Goal: Communication & Community: Answer question/provide support

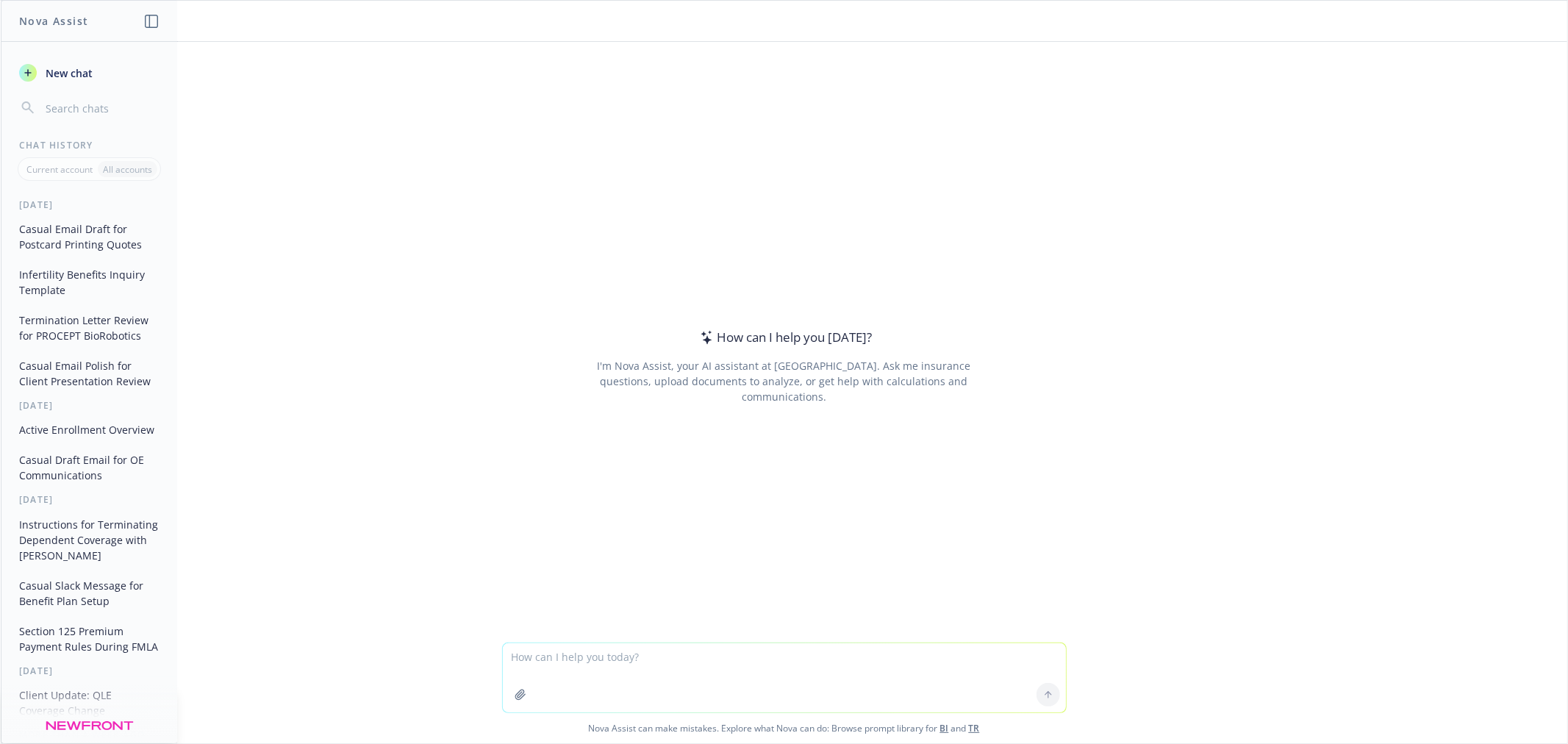
click at [630, 656] on textarea at bounding box center [784, 678] width 563 height 69
type textarea "i'm working on an OE memo. the client's feedback it to make this pop- exciting …"
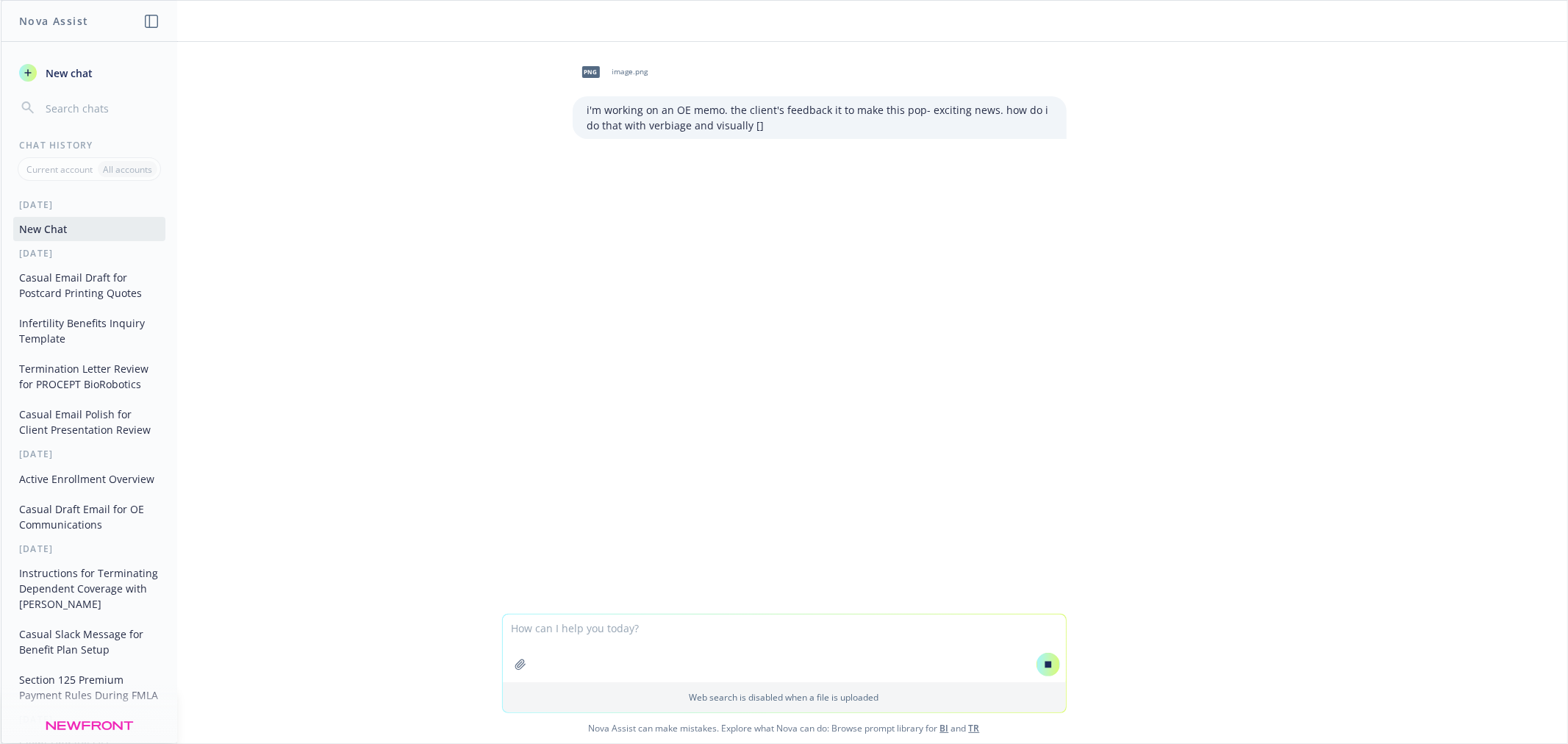
click at [1464, 307] on div "png image.png i'm working on an OE memo. the client's feedback it to make this …" at bounding box center [784, 328] width 1566 height 572
click at [891, 425] on div "png image.png i'm working on an OE memo. the client's feedback it to make this …" at bounding box center [784, 328] width 1566 height 572
click at [869, 454] on div "png image.png i'm working on an OE memo. the client's feedback it to make this …" at bounding box center [784, 328] width 1566 height 572
click at [854, 455] on div "png image.png i'm working on an OE memo. the client's feedback it to make this …" at bounding box center [784, 328] width 1566 height 572
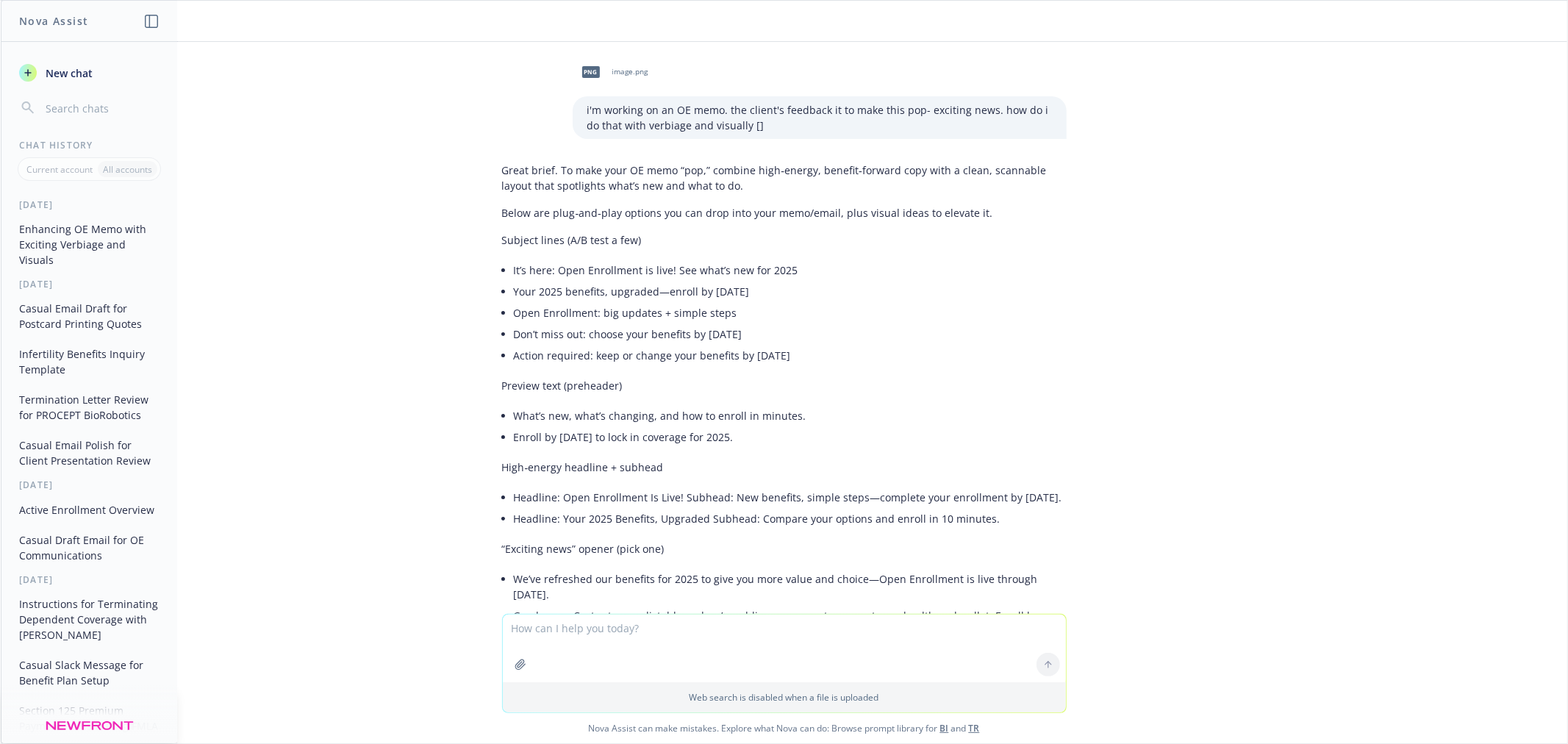
click at [745, 643] on textarea at bounding box center [784, 649] width 563 height 68
type textarea "no, this didn't address my screenshot at all"
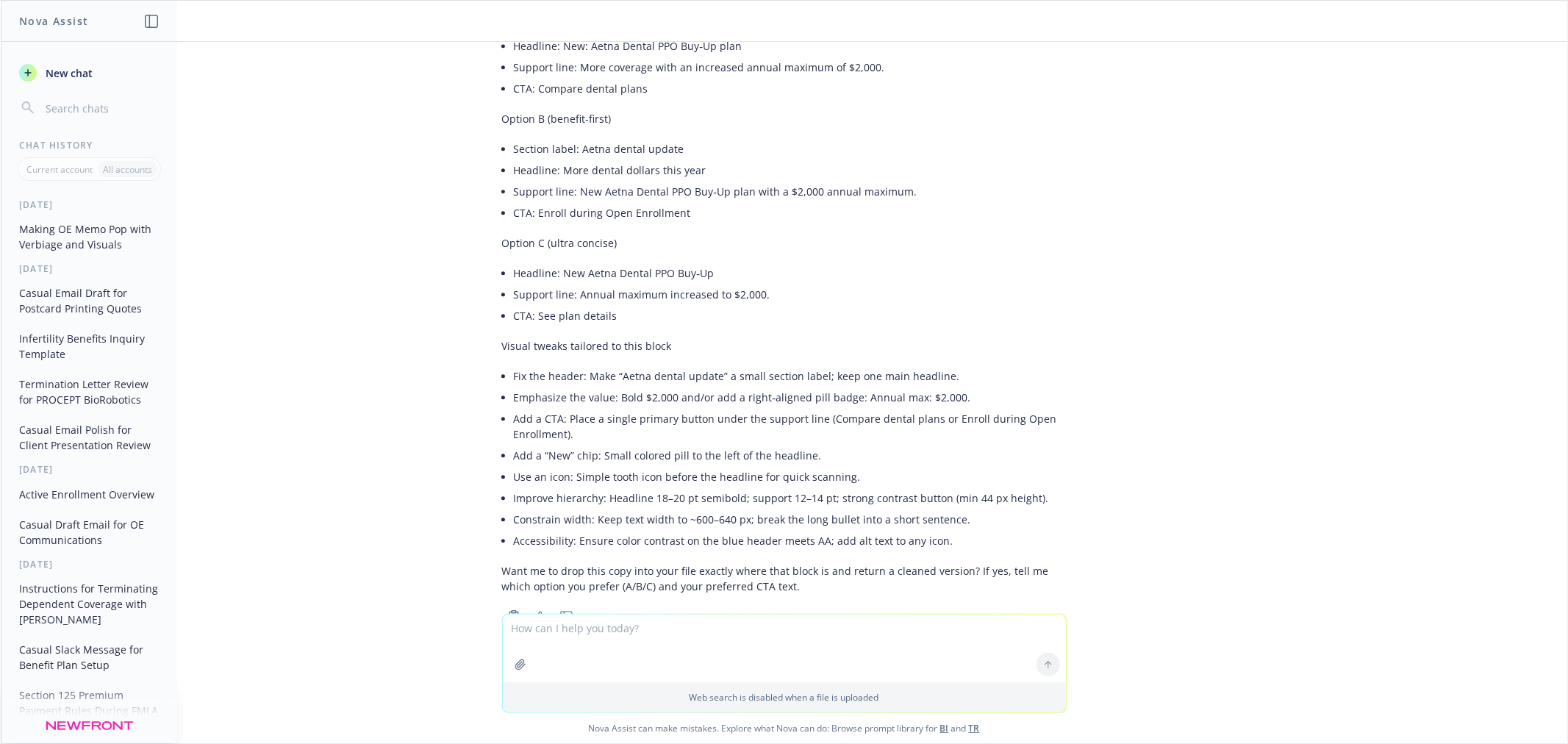
scroll to position [2951, 0]
